Goal: Information Seeking & Learning: Learn about a topic

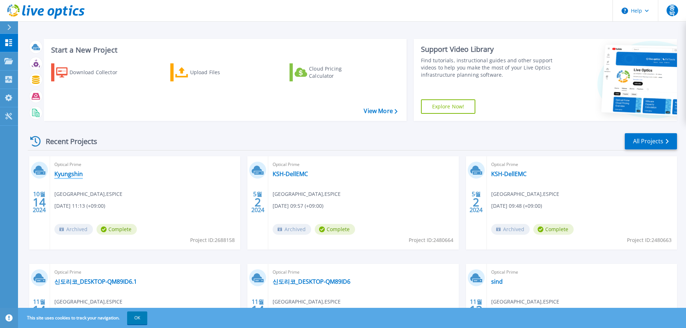
click at [73, 177] on link "Kyungshin" at bounding box center [68, 173] width 28 height 7
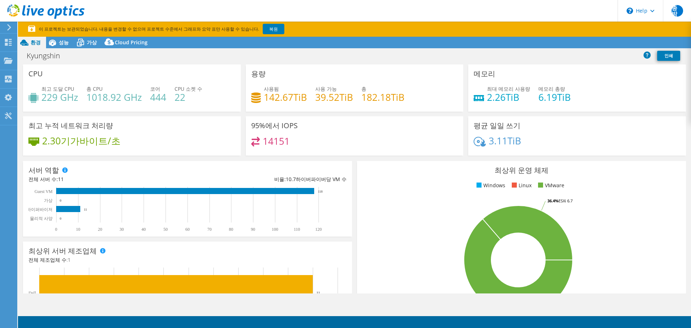
select select "[GEOGRAPHIC_DATA]"
select select "USD"
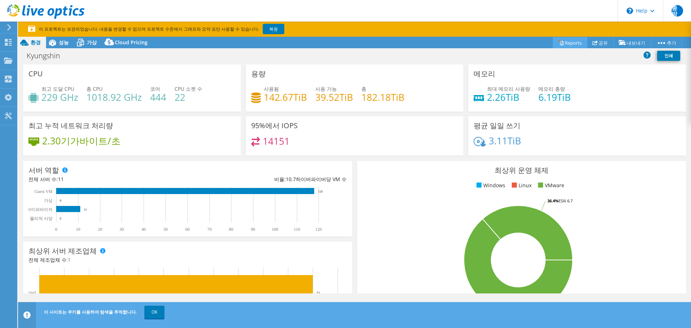
click at [575, 41] on link "Reports" at bounding box center [570, 42] width 35 height 11
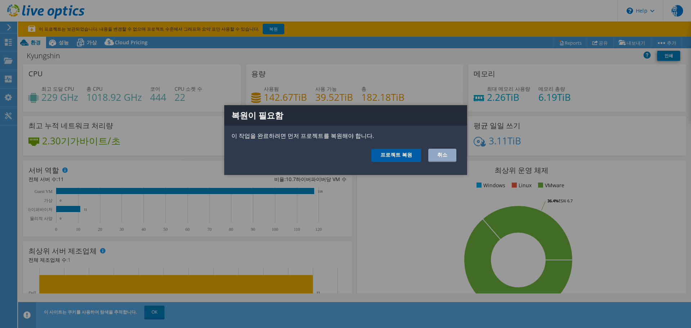
click at [404, 158] on link "프로젝트 복원" at bounding box center [397, 155] width 50 height 13
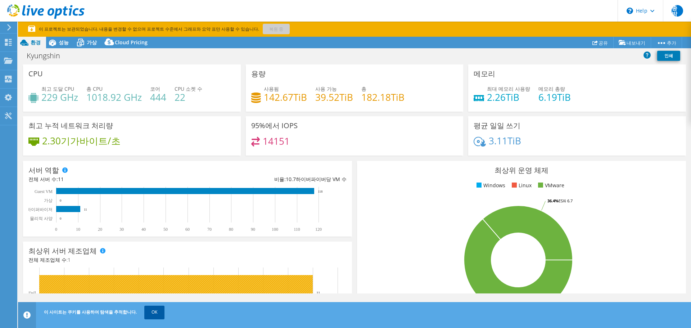
click at [148, 311] on link "OK" at bounding box center [154, 312] width 20 height 13
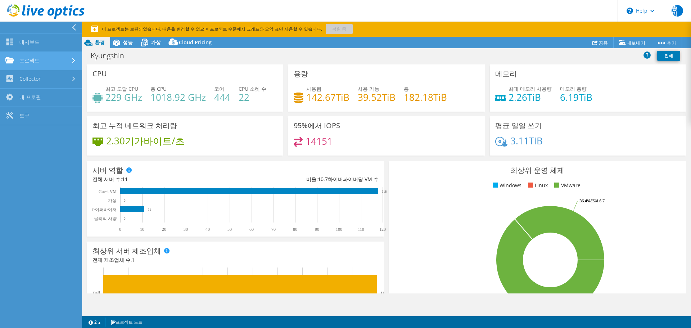
click at [39, 57] on link "프로젝트" at bounding box center [41, 61] width 82 height 18
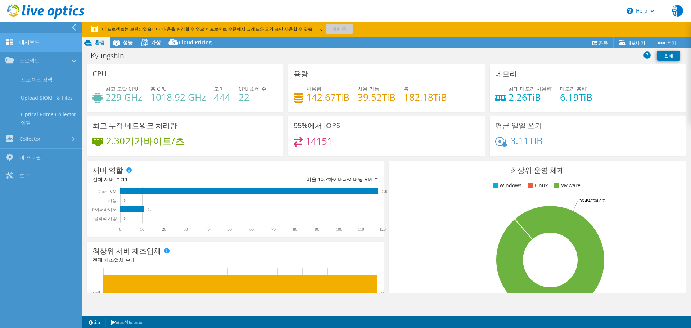
click at [60, 47] on link "대시보드" at bounding box center [41, 42] width 82 height 18
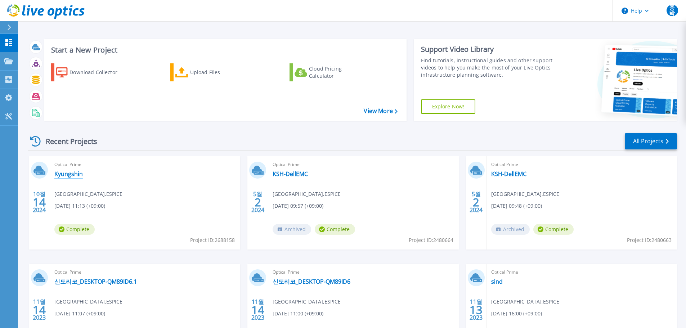
click at [78, 172] on link "Kyungshin" at bounding box center [68, 173] width 28 height 7
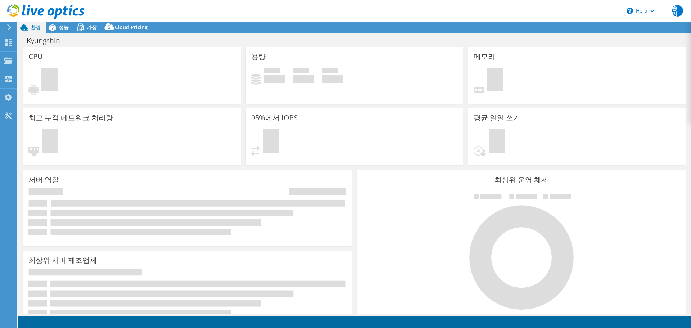
select select "[GEOGRAPHIC_DATA]"
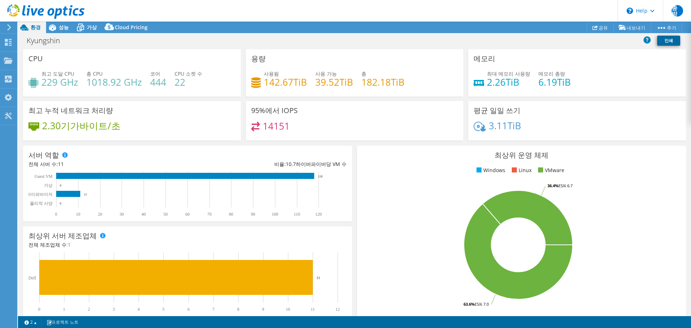
click at [660, 41] on link "인쇄" at bounding box center [668, 41] width 23 height 10
click at [57, 27] on icon at bounding box center [52, 27] width 13 height 13
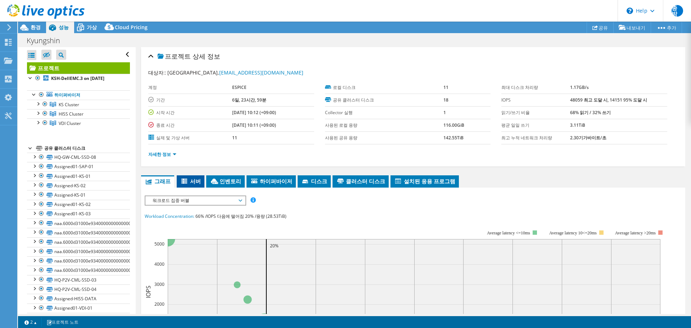
click at [191, 186] on li "서버" at bounding box center [191, 181] width 28 height 12
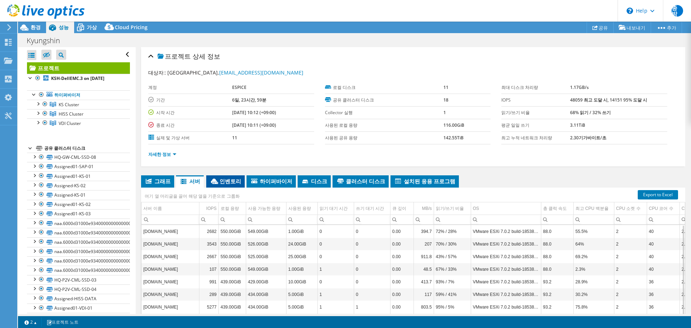
click at [218, 184] on span "인벤토리" at bounding box center [225, 180] width 31 height 7
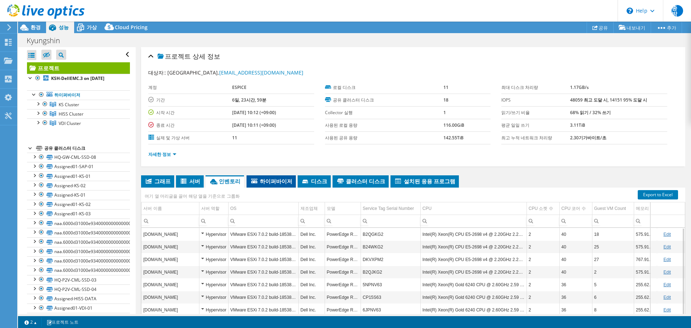
click at [262, 176] on li "하이퍼바이저" at bounding box center [271, 181] width 49 height 12
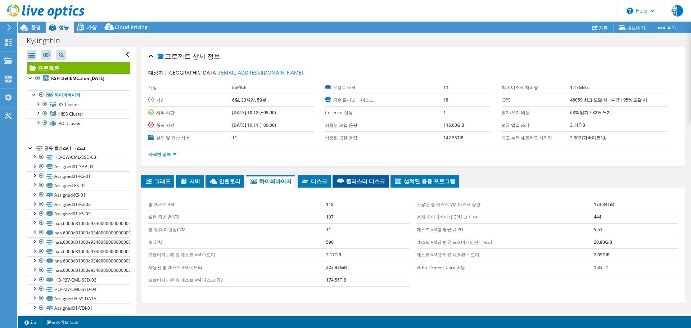
click at [351, 180] on span "클러스터 디스크" at bounding box center [360, 180] width 49 height 7
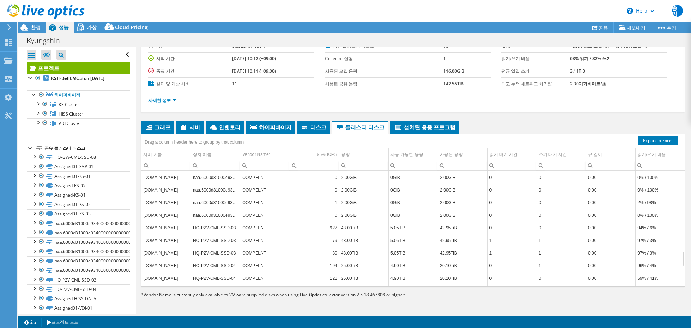
scroll to position [755, 0]
click at [154, 123] on li "그래프" at bounding box center [157, 127] width 33 height 12
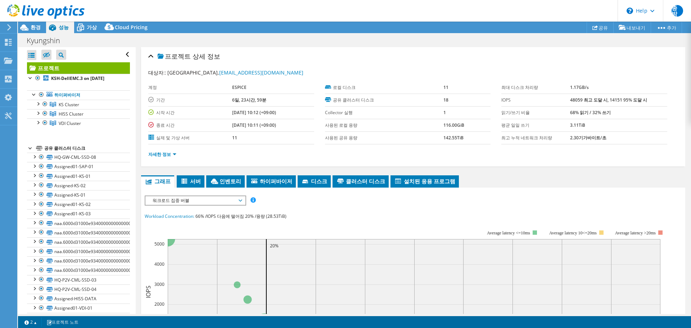
scroll to position [198, 0]
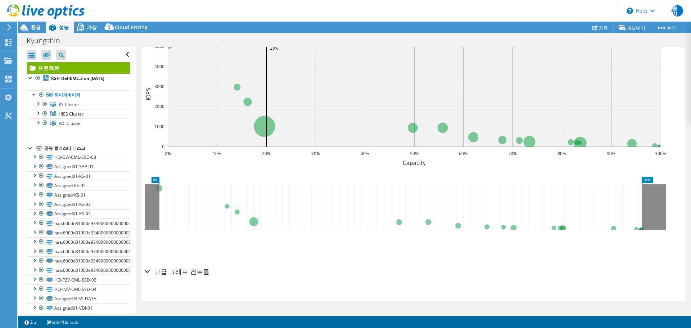
click at [156, 268] on h2 "고급 그래프 컨트롤" at bounding box center [177, 271] width 65 height 14
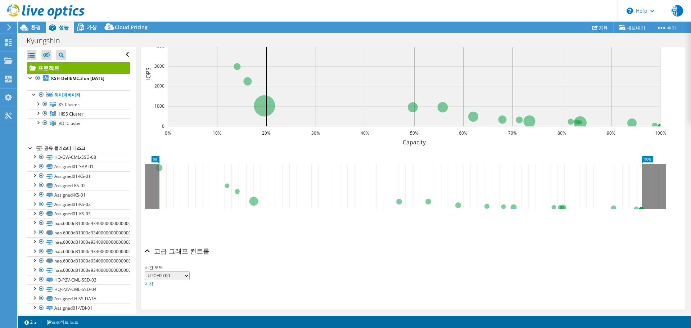
scroll to position [228, 0]
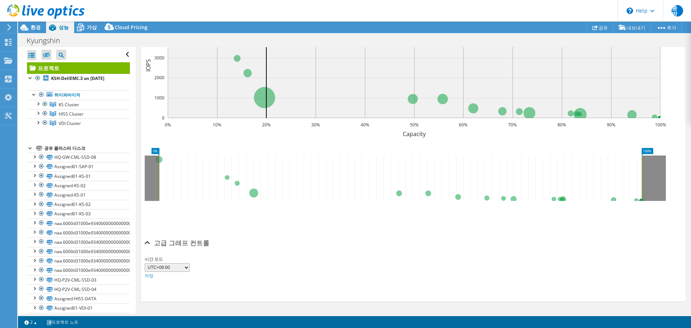
click at [185, 269] on select "UTC-12:00 UTC-11:00 UTC-10:00 UTC-09:30 UTC-09:00 UTC-08:00 UTC-07:00 UTC-06:00…" at bounding box center [167, 267] width 45 height 9
select select "600"
click at [145, 263] on select "UTC-12:00 UTC-11:00 UTC-10:00 UTC-09:30 UTC-09:00 UTC-08:00 UTC-07:00 UTC-06:00…" at bounding box center [167, 267] width 45 height 9
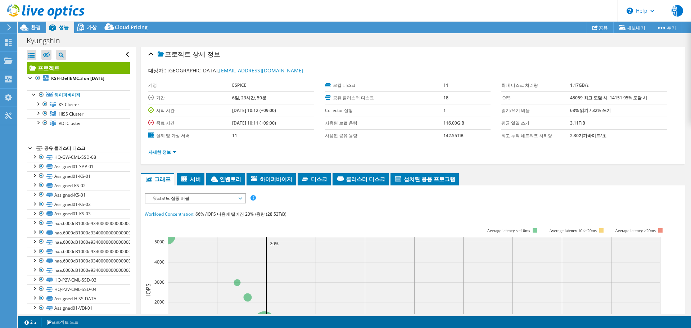
scroll to position [0, 0]
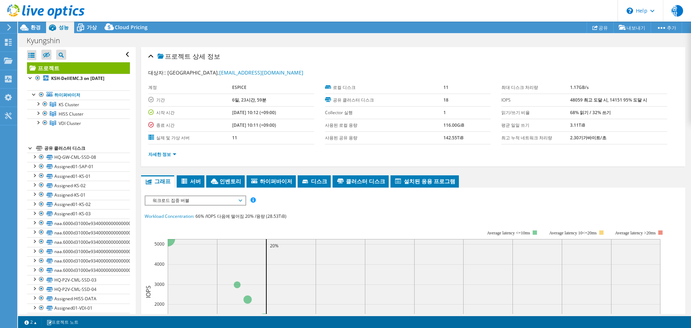
click at [176, 203] on span "워크로드 집중 버블" at bounding box center [195, 200] width 93 height 9
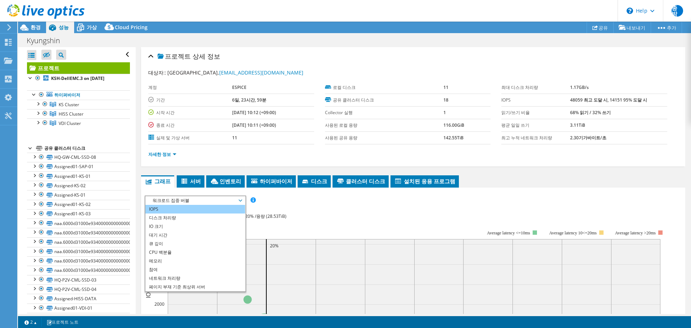
click at [183, 211] on li "IOPS" at bounding box center [195, 209] width 100 height 9
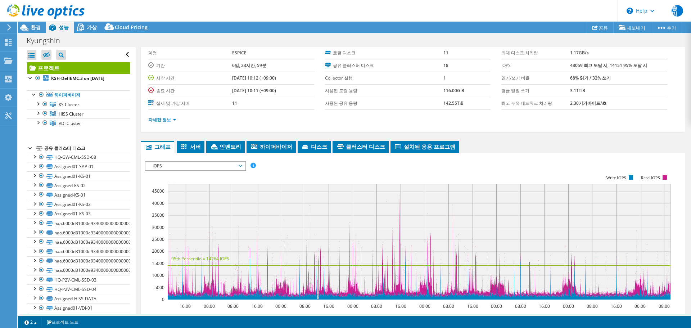
scroll to position [72, 0]
